Goal: Information Seeking & Learning: Check status

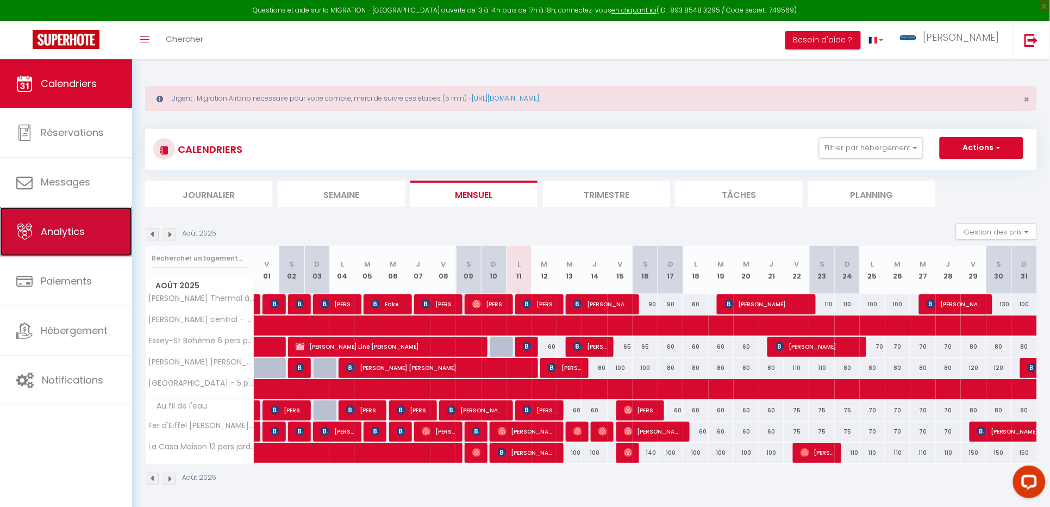
click at [58, 227] on span "Analytics" at bounding box center [63, 232] width 44 height 14
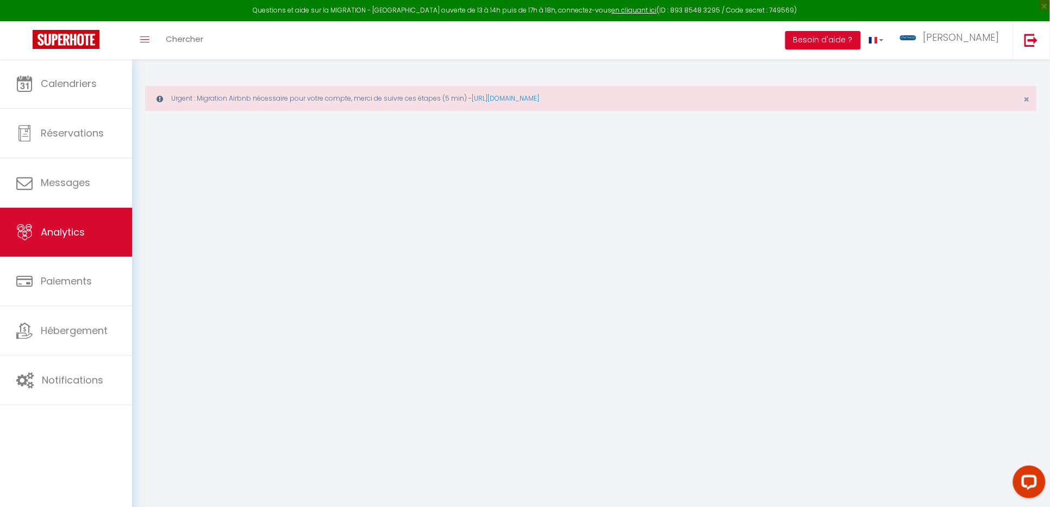
select select "2025"
select select "8"
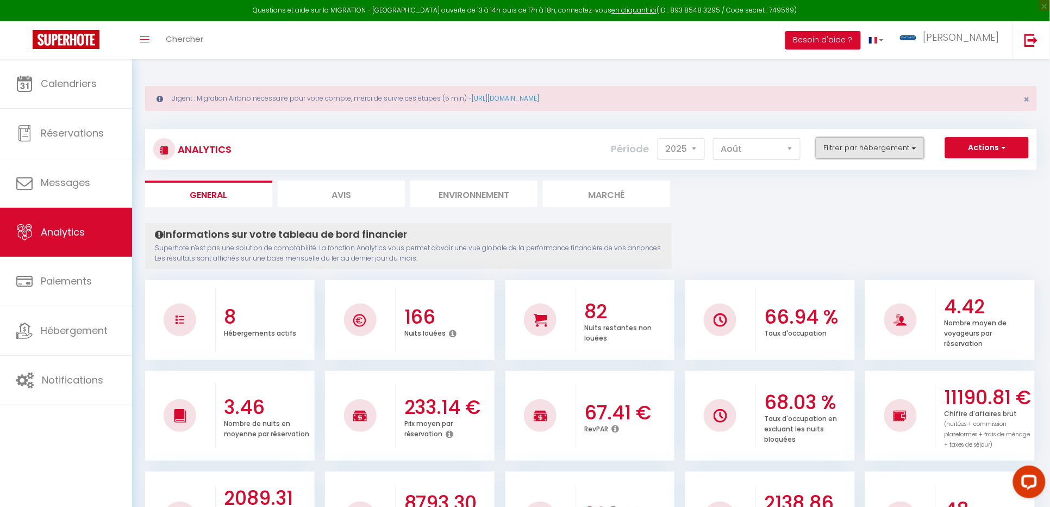
click at [918, 150] on button "Filtrer par hébergement" at bounding box center [870, 148] width 109 height 22
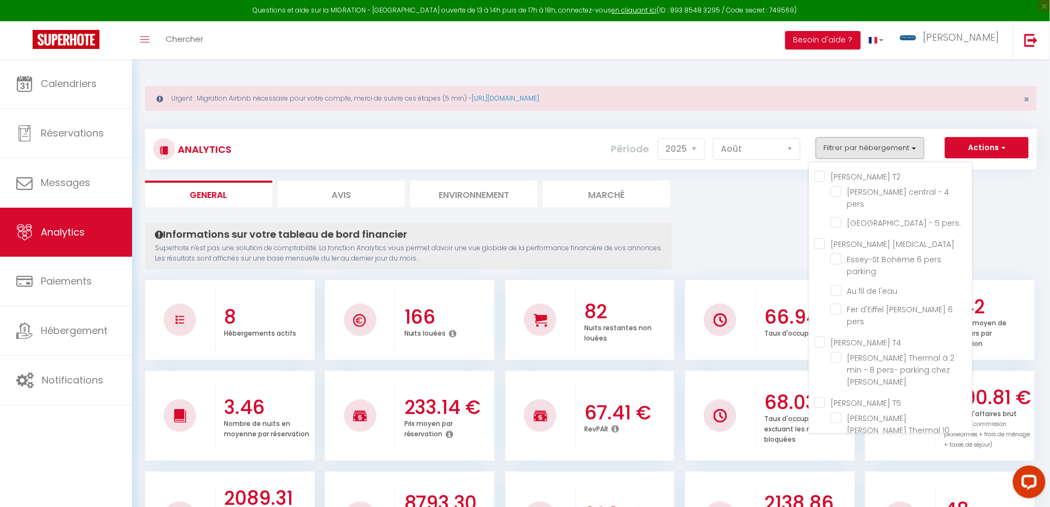
click at [838, 472] on jardin "checkbox" at bounding box center [901, 477] width 141 height 11
checkbox jardin "true"
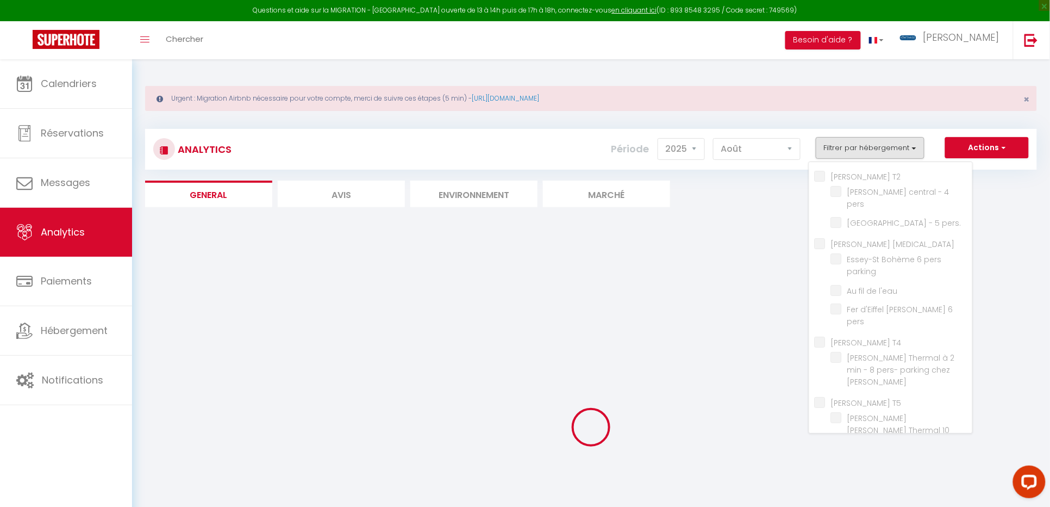
checkbox pers "false"
checkbox pers\ "false"
checkbox parking "false"
checkbox l\'eau "false"
checkbox pers "false"
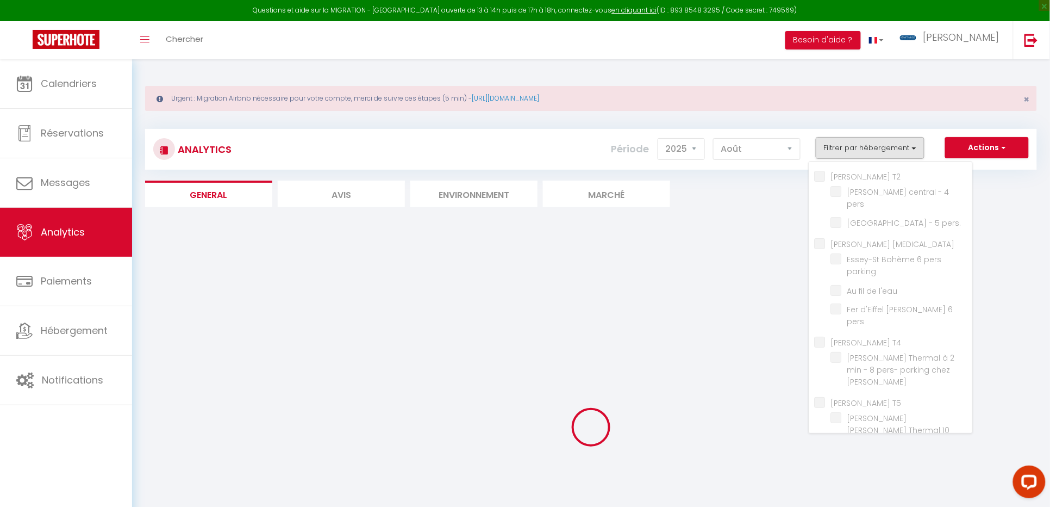
checkbox Julie "false"
checkbox pers "false"
checkbox T7 "true"
checkbox pers "false"
checkbox pers\ "false"
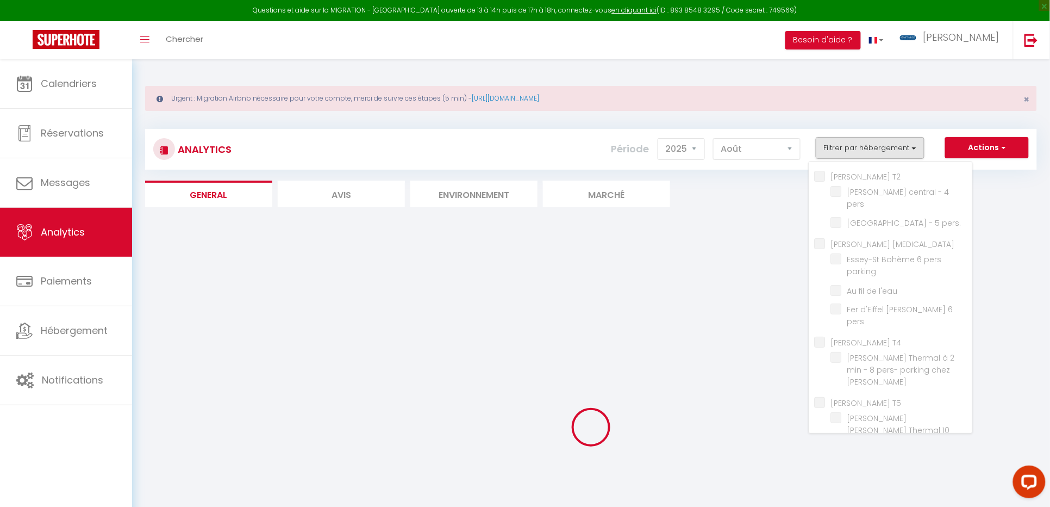
checkbox parking "false"
checkbox l\'eau "false"
checkbox pers "false"
checkbox Julie "false"
checkbox pers "false"
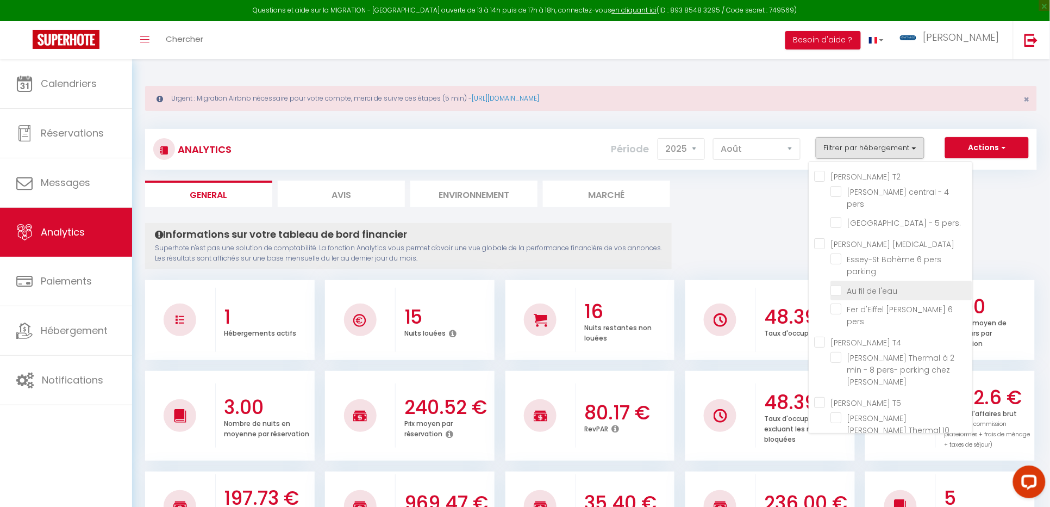
click at [842, 284] on l\'eau "checkbox" at bounding box center [901, 289] width 141 height 11
checkbox l\'eau "true"
checkbox pers "false"
checkbox pers\ "false"
checkbox parking "false"
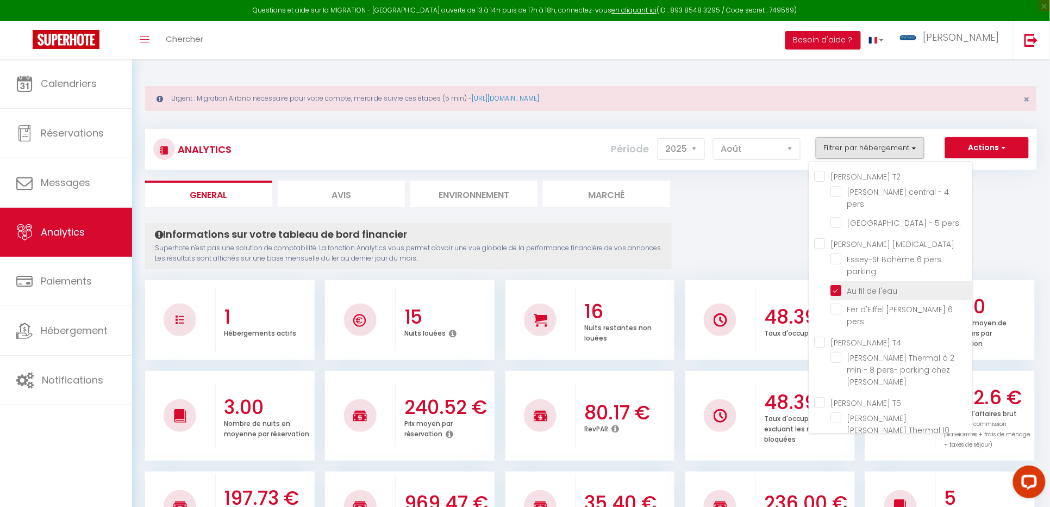
checkbox pers "false"
checkbox Julie "false"
checkbox pers "false"
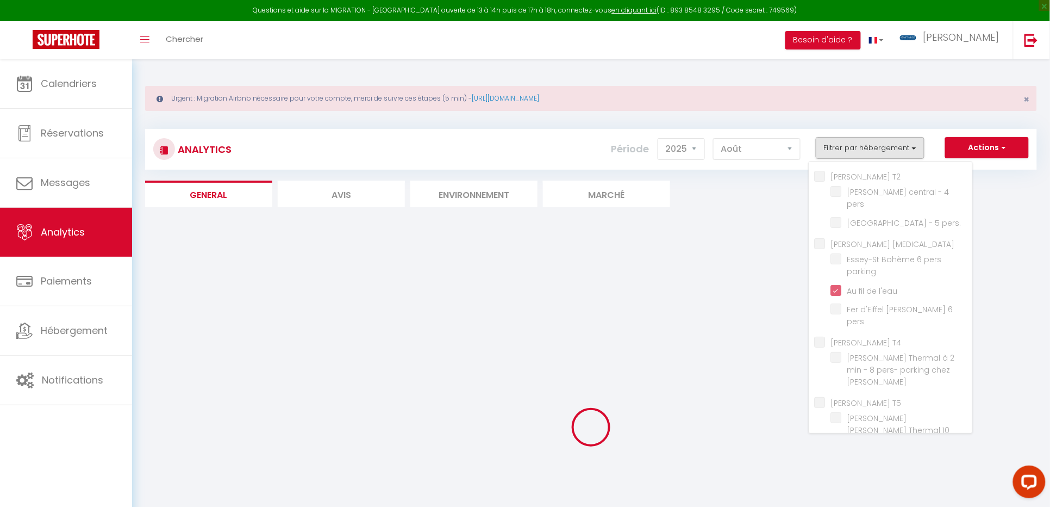
checkbox pers "false"
checkbox pers\ "false"
checkbox parking "false"
checkbox pers "false"
checkbox Julie "false"
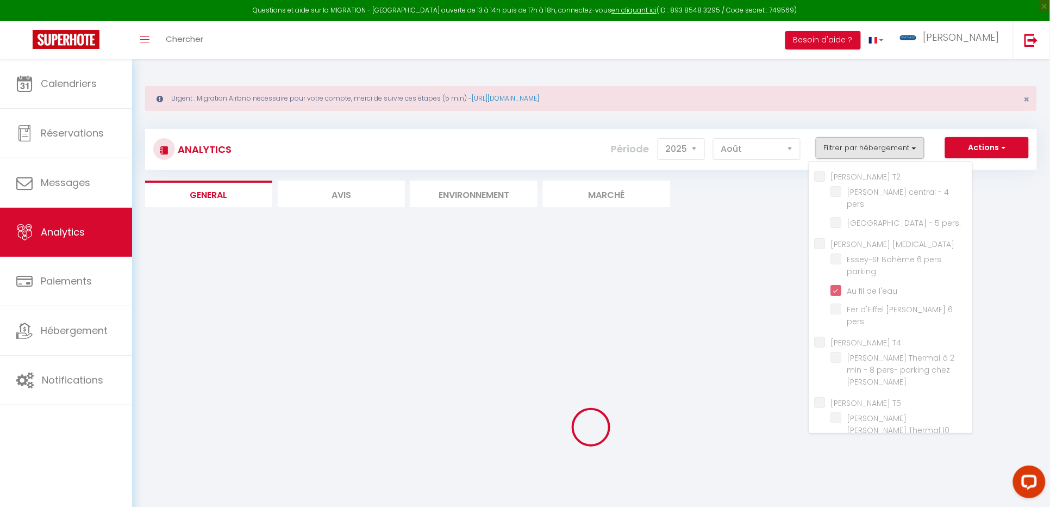
checkbox pers "false"
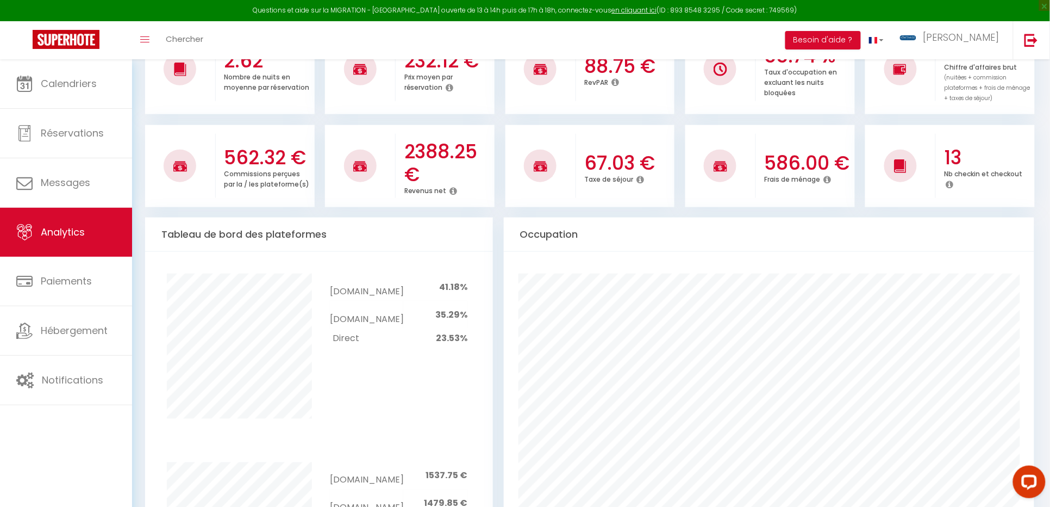
scroll to position [354, 0]
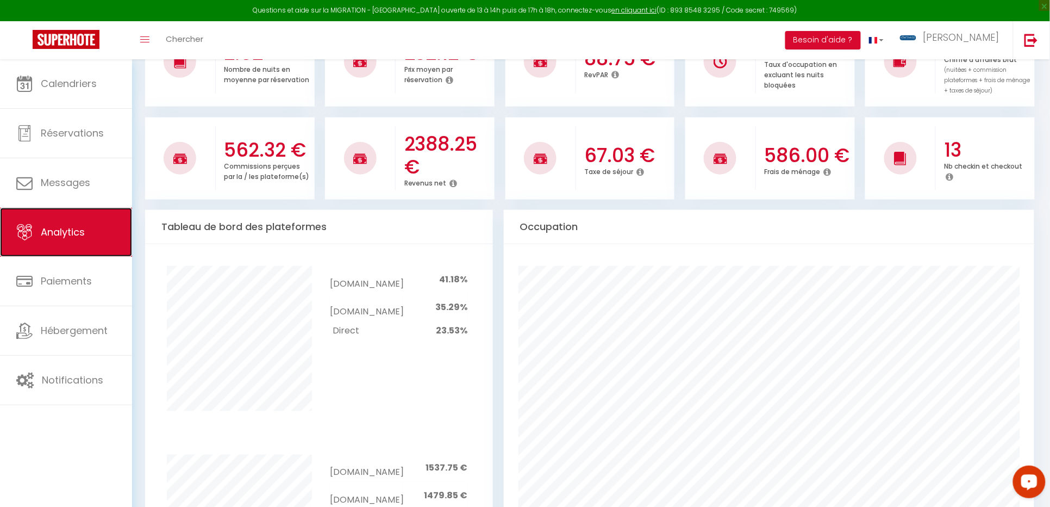
click at [78, 223] on link "Analytics" at bounding box center [66, 232] width 132 height 49
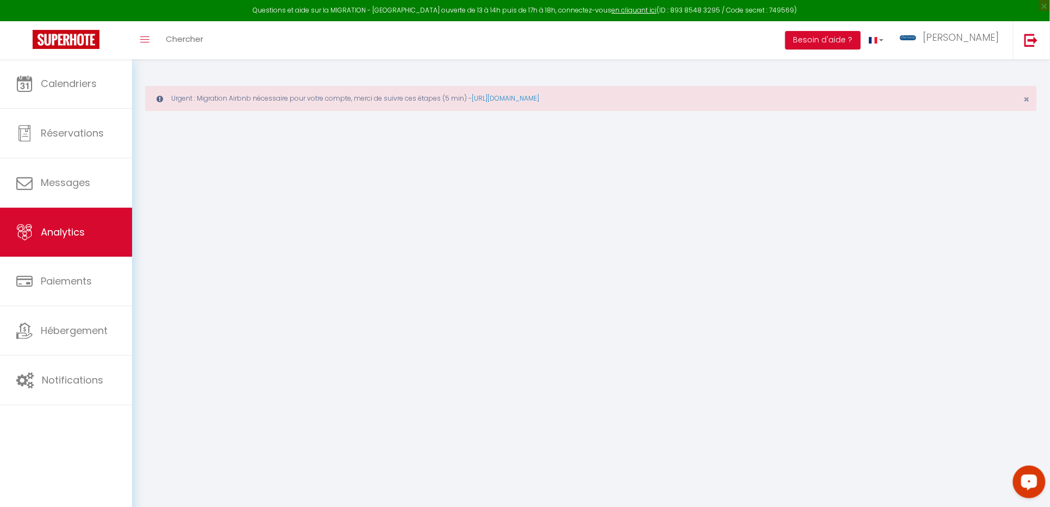
select select "2025"
select select "8"
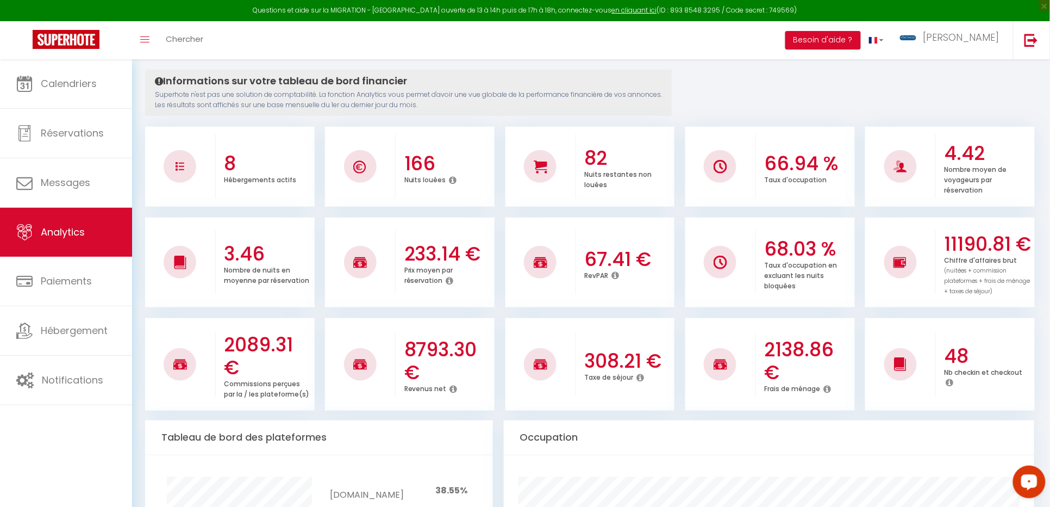
scroll to position [177, 0]
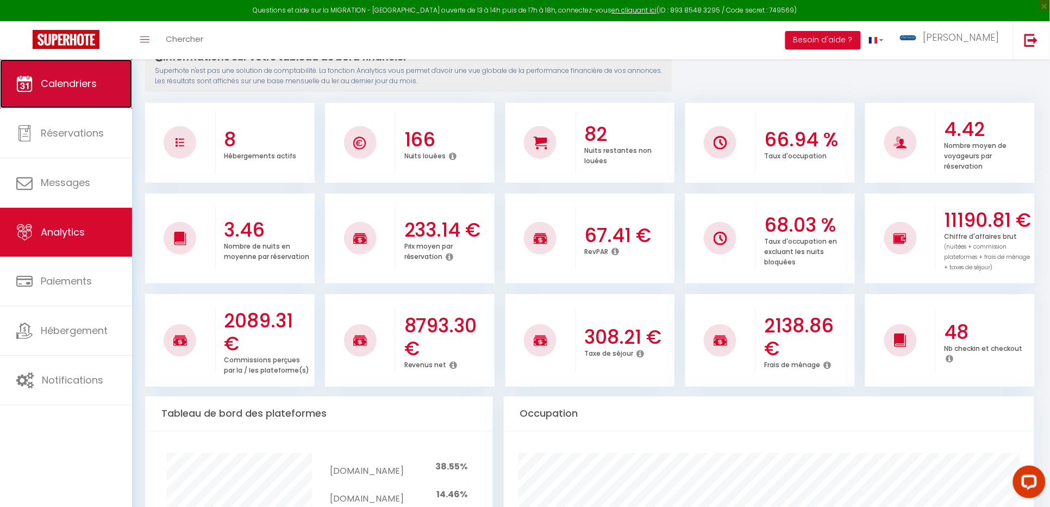
click at [57, 90] on span "Calendriers" at bounding box center [69, 84] width 56 height 14
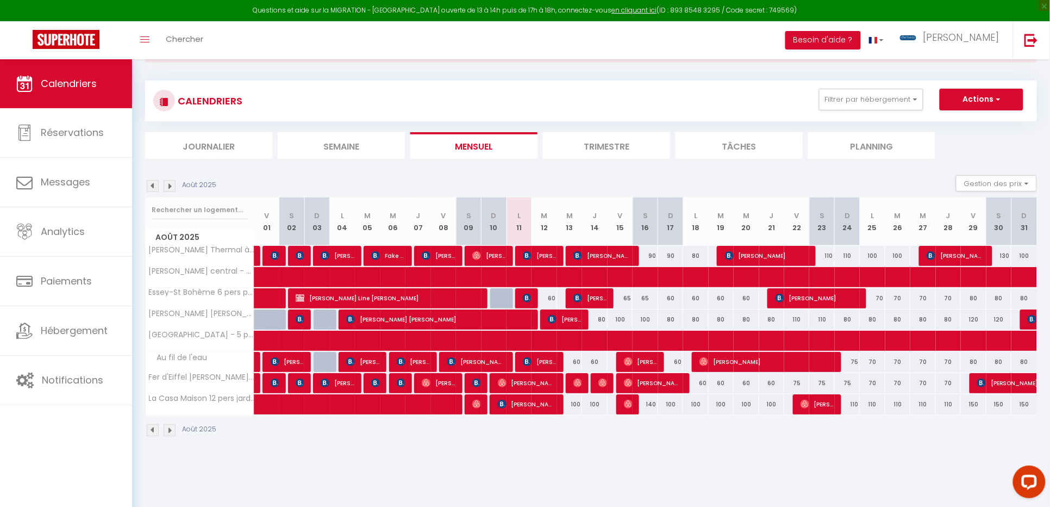
scroll to position [59, 0]
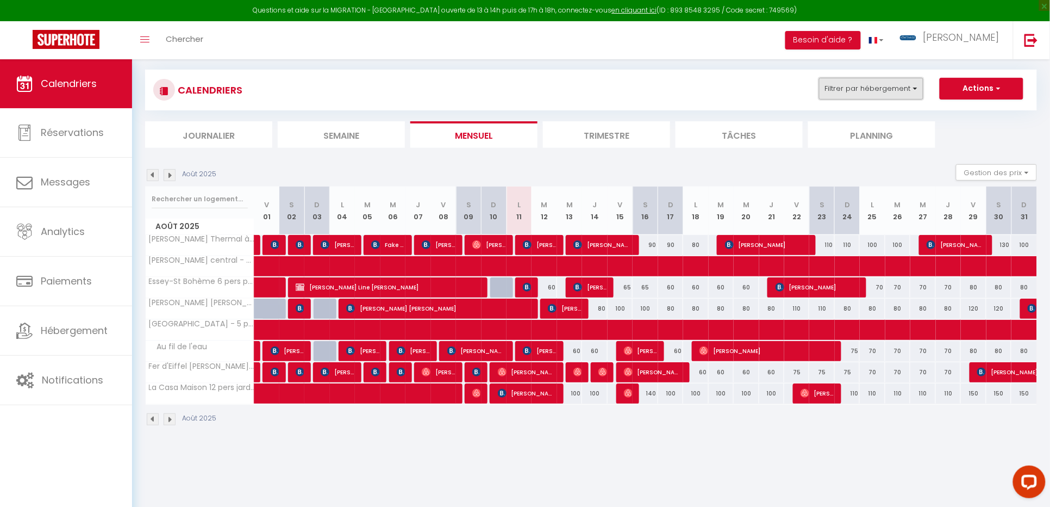
click at [916, 90] on button "Filtrer par hébergement" at bounding box center [871, 89] width 104 height 22
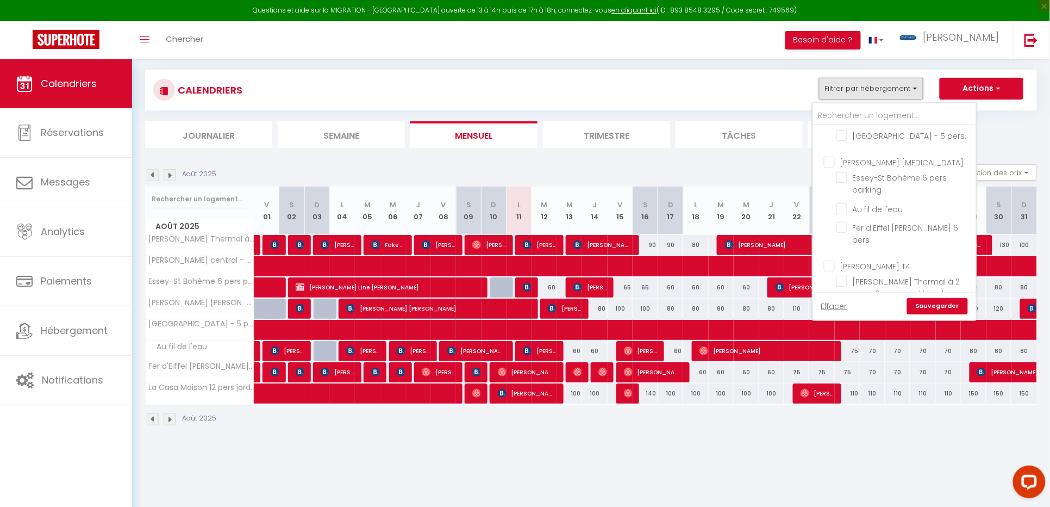
scroll to position [146, 0]
click at [843, 309] on input "La Casa Maison 12 pers jardin" at bounding box center [905, 314] width 136 height 11
checkbox input "true"
checkbox input "false"
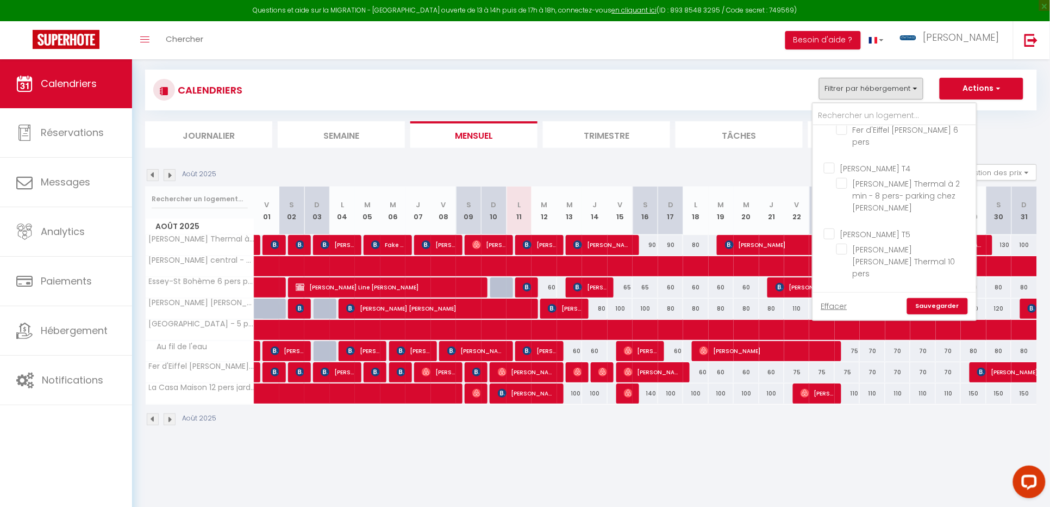
checkbox input "false"
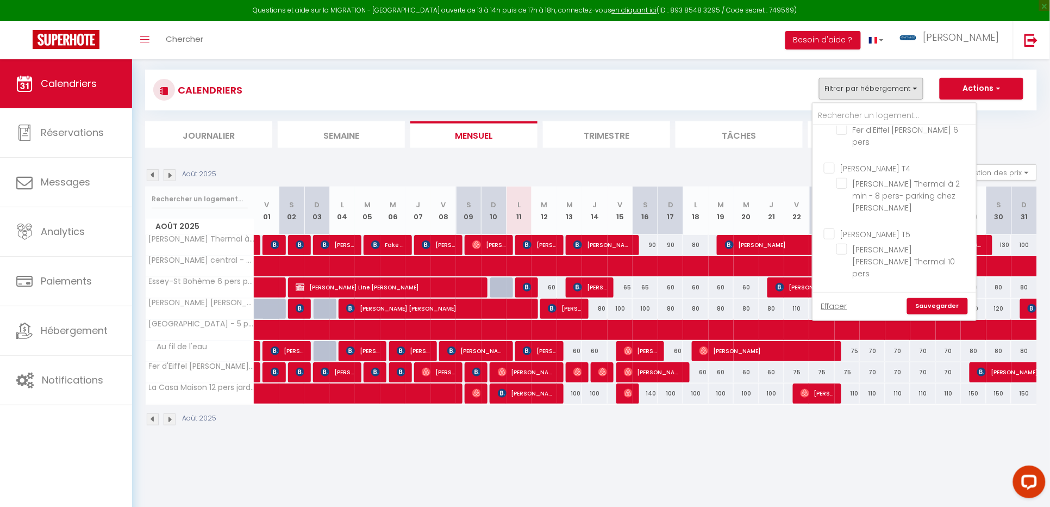
checkbox input "true"
click at [888, 464] on body "Questions et aide sur la MIGRATION - [GEOGRAPHIC_DATA] ouverte de 13 à 14h puis…" at bounding box center [525, 253] width 1050 height 507
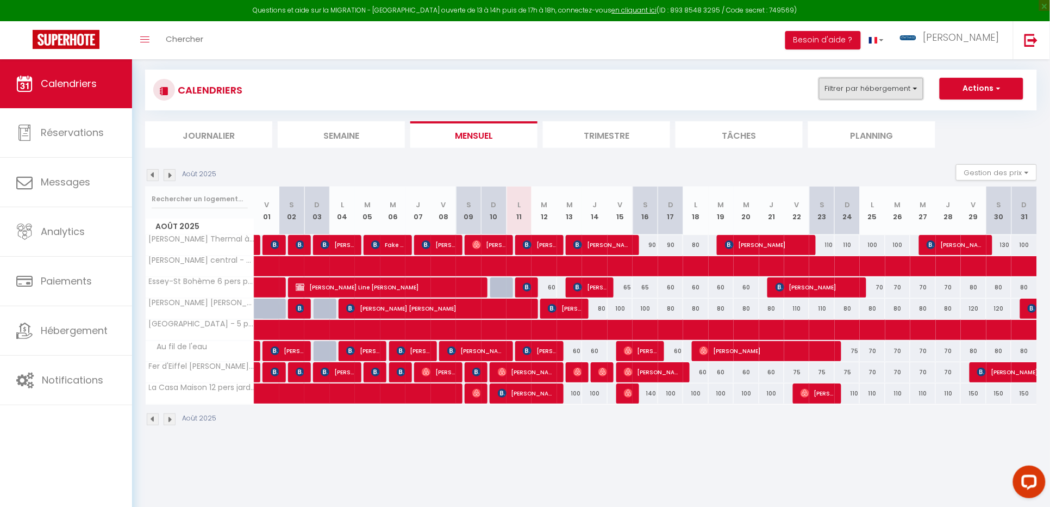
click at [917, 86] on button "Filtrer par hébergement" at bounding box center [871, 89] width 104 height 22
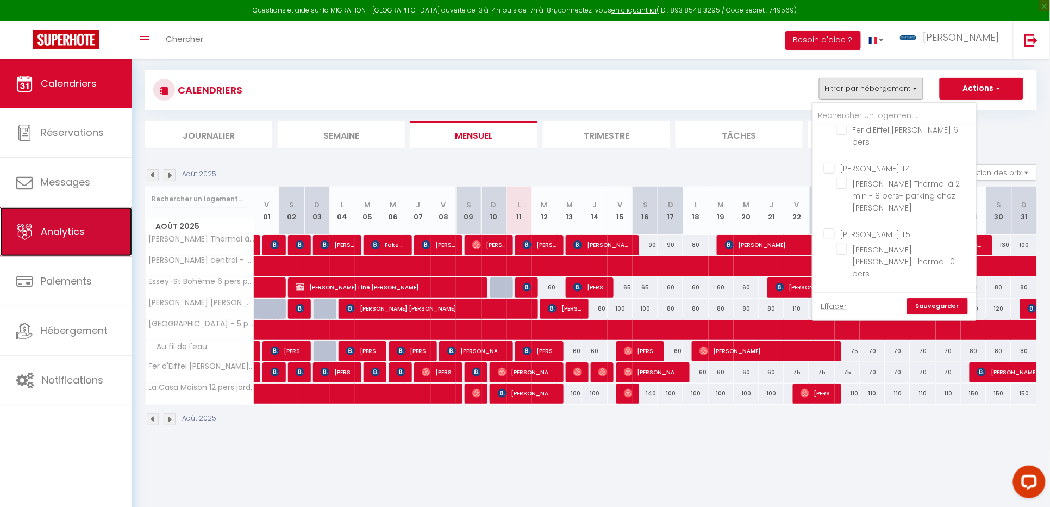
click at [86, 235] on link "Analytics" at bounding box center [66, 231] width 132 height 49
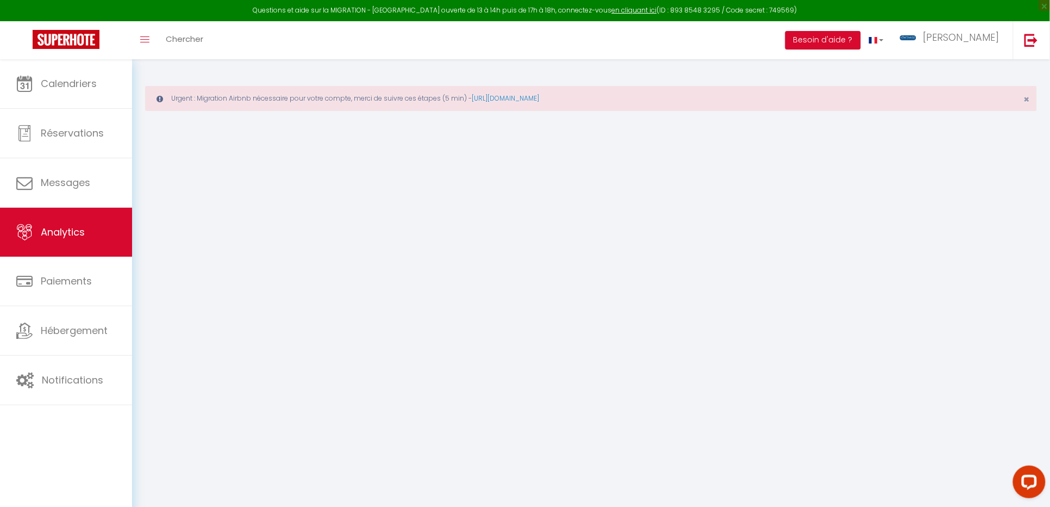
select select "2025"
select select "8"
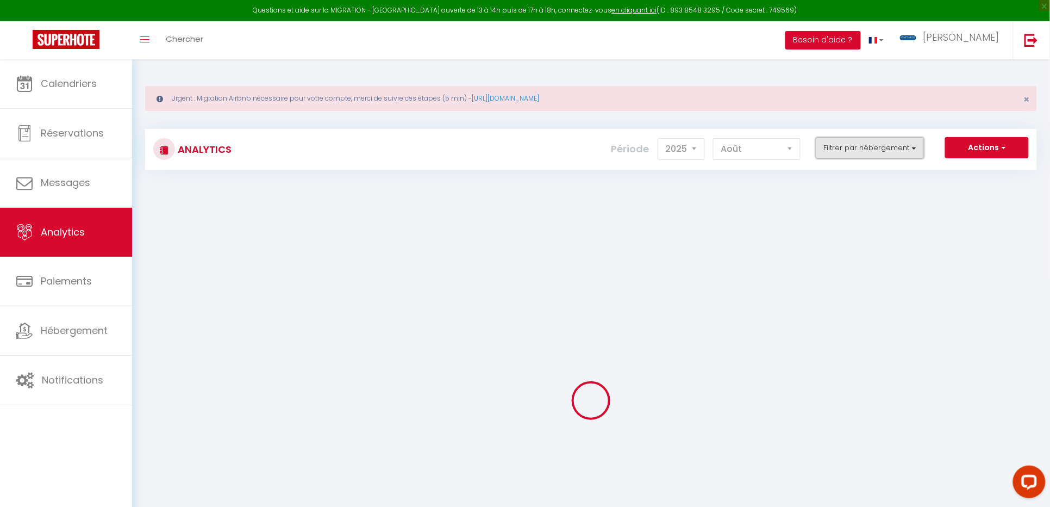
click at [916, 150] on button "Filtrer par hébergement" at bounding box center [870, 148] width 109 height 22
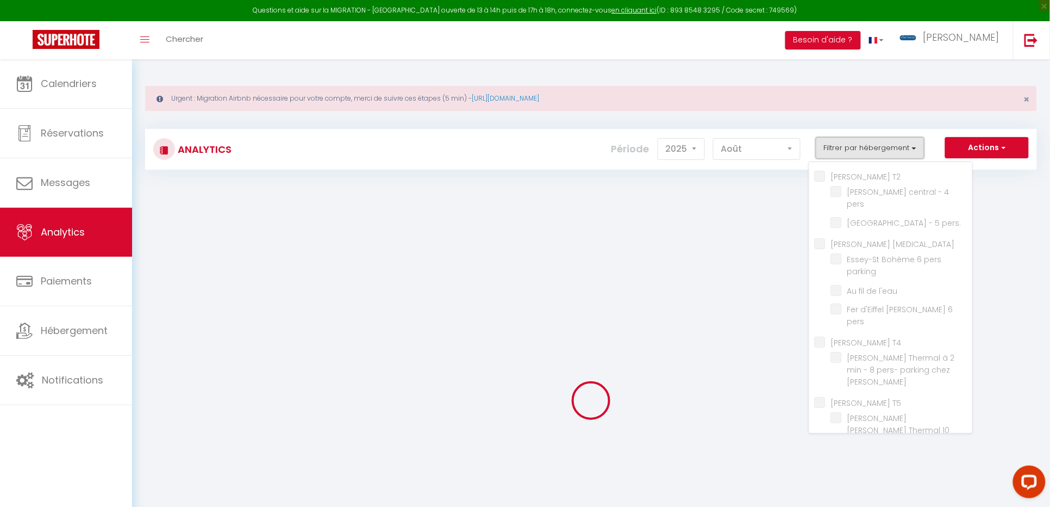
checkbox T2 "false"
checkbox pers "false"
checkbox pers\ "false"
checkbox T3 "false"
checkbox parking "false"
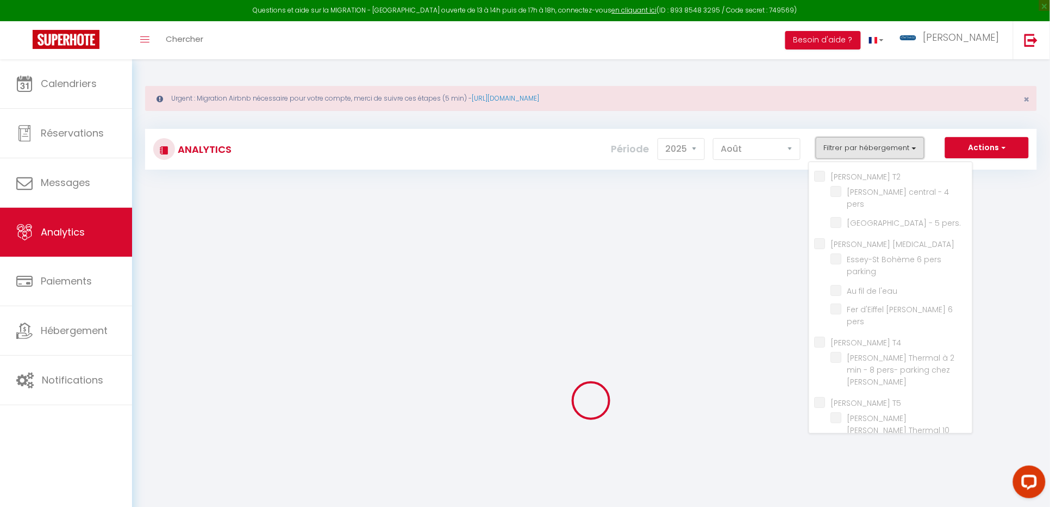
checkbox l\'eau "false"
checkbox pers "false"
checkbox T4 "false"
checkbox Julie "false"
checkbox T5 "false"
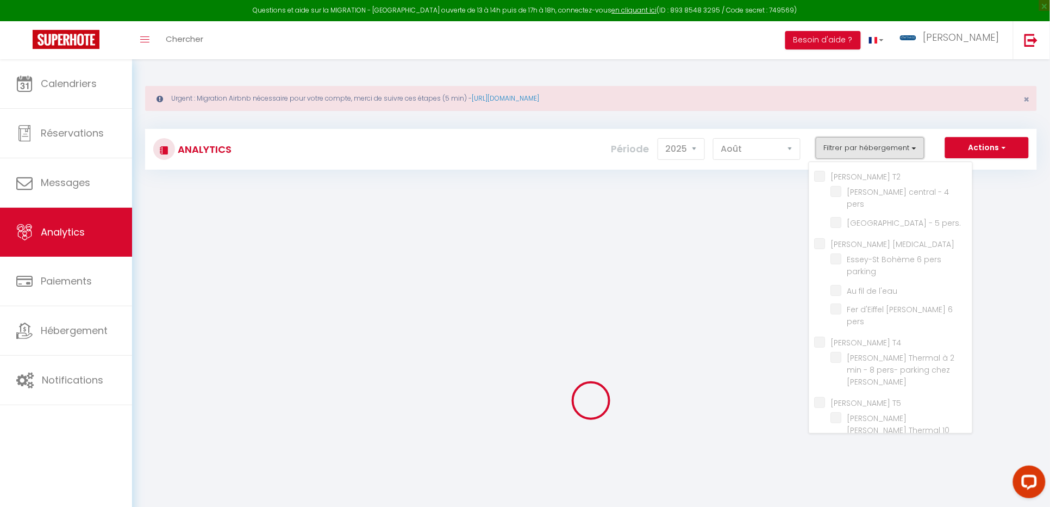
checkbox pers "false"
checkbox T7 "false"
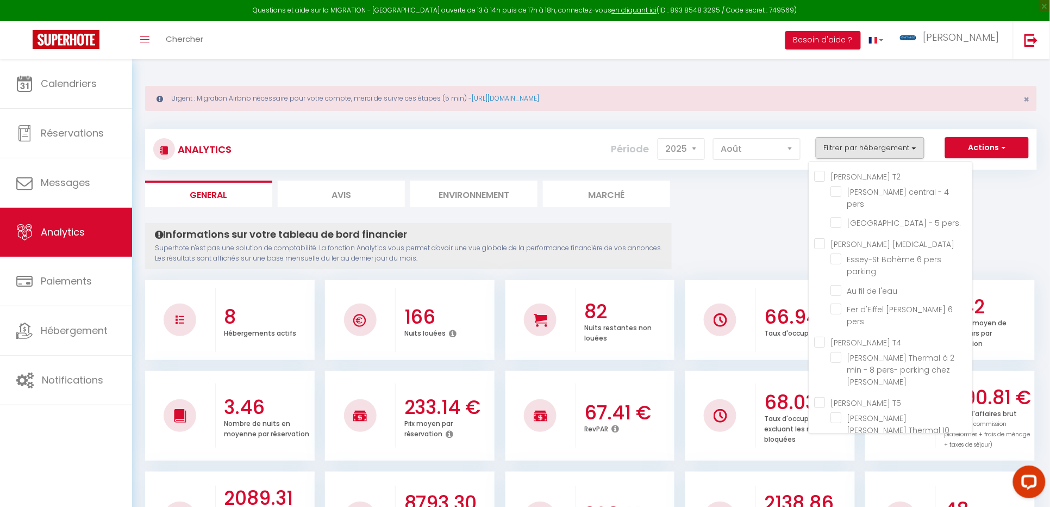
click at [839, 472] on jardin "checkbox" at bounding box center [901, 477] width 141 height 11
checkbox jardin "true"
checkbox pers "false"
checkbox pers\ "false"
checkbox parking "false"
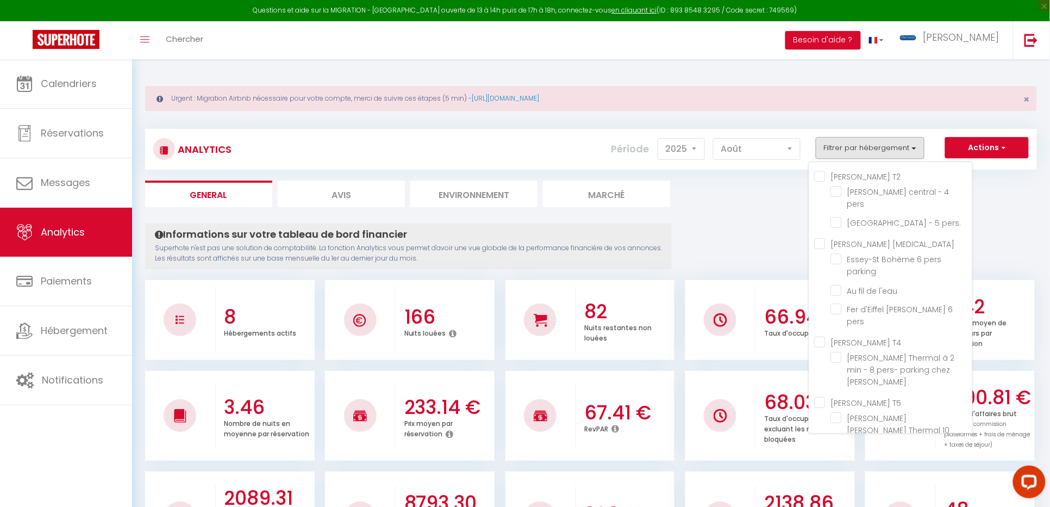
checkbox l\'eau "false"
checkbox pers "false"
checkbox Julie "false"
checkbox pers "false"
checkbox T7 "true"
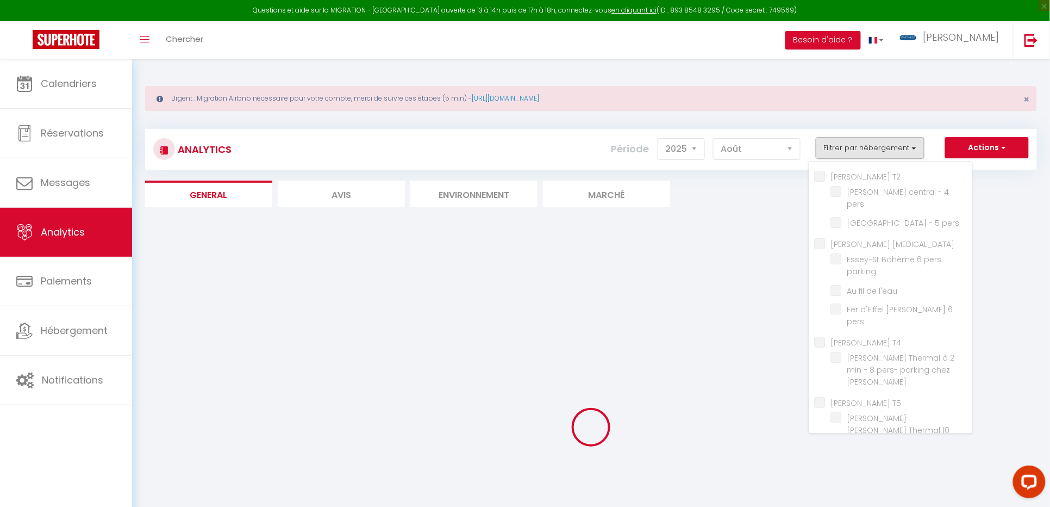
checkbox pers "false"
checkbox pers\ "false"
checkbox parking "false"
checkbox l\'eau "false"
checkbox pers "false"
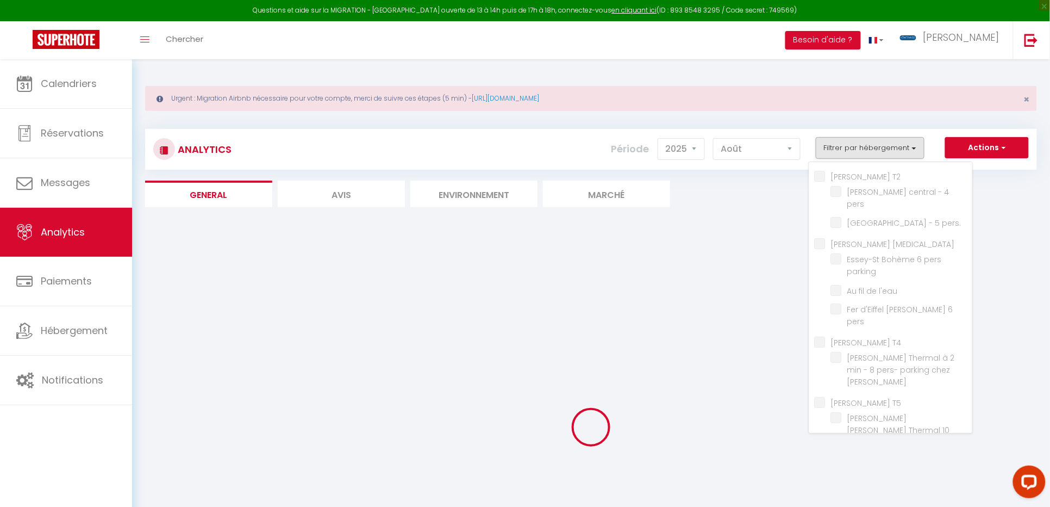
checkbox Julie "false"
checkbox pers "false"
